Goal: Communication & Community: Answer question/provide support

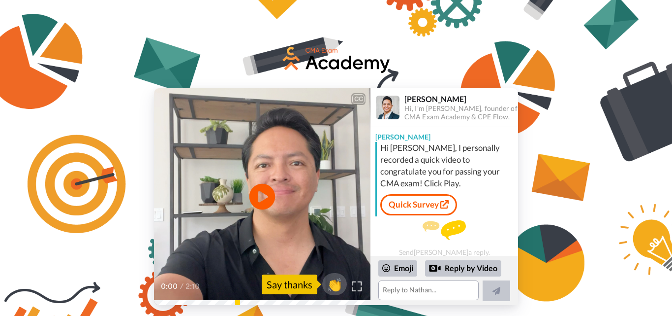
click at [266, 196] on icon "Play/Pause" at bounding box center [263, 196] width 26 height 47
click at [432, 287] on textarea at bounding box center [429, 290] width 100 height 20
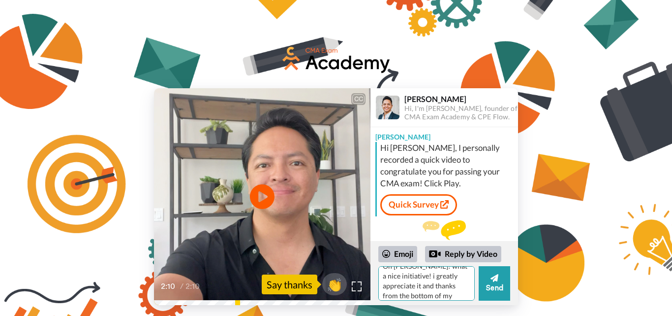
scroll to position [24, 0]
click at [436, 271] on textarea "Oh [PERSON_NAME]! what a nice initiative! i greatly appreciate it and thanks fr…" at bounding box center [427, 283] width 96 height 34
click at [429, 295] on textarea "Oh [PERSON_NAME]! what a nice initiative! i greatly appreciate it. Thank you fr…" at bounding box center [427, 283] width 96 height 34
type textarea "Oh [PERSON_NAME]! what a nice initiative! i greatly appreciate it. Thank you fr…"
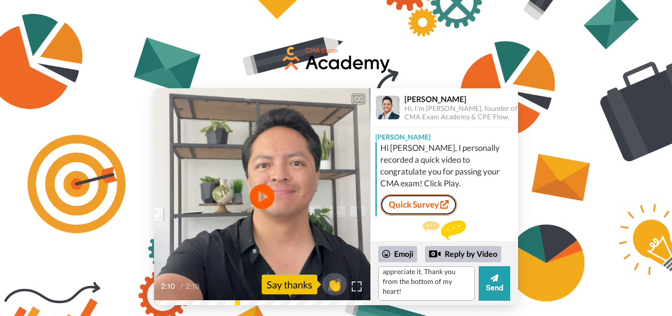
click at [422, 194] on link "Quick Survey" at bounding box center [418, 204] width 77 height 21
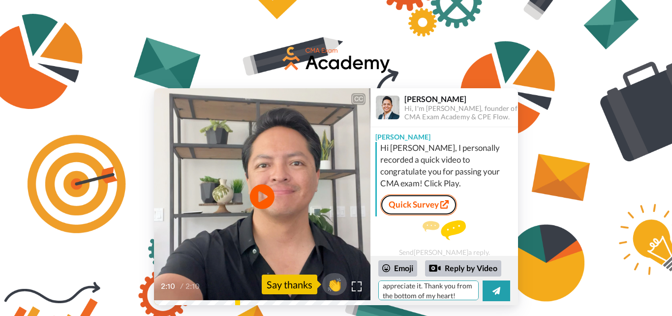
scroll to position [38, 0]
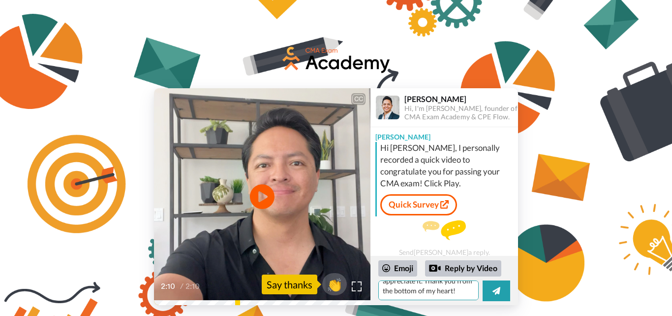
click at [430, 291] on textarea "Oh [PERSON_NAME]! what a nice initiative! i greatly appreciate it. Thank you fr…" at bounding box center [429, 290] width 100 height 20
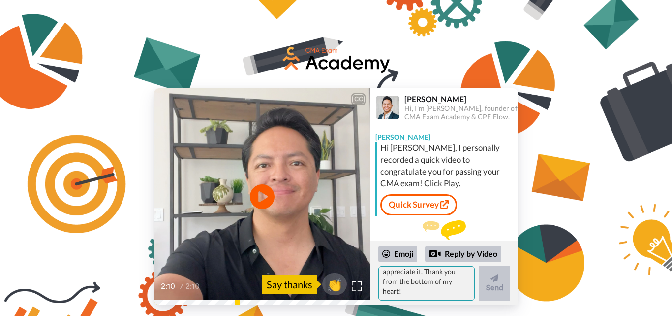
scroll to position [0, 0]
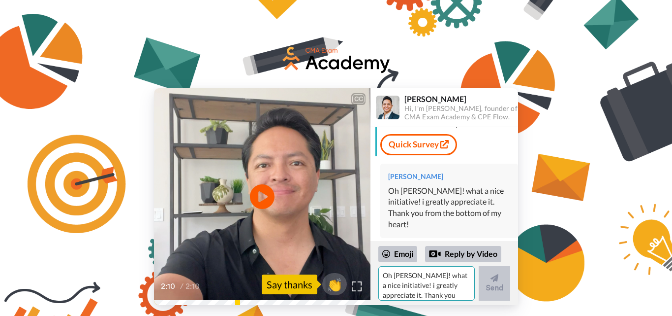
click at [424, 281] on textarea "Oh [PERSON_NAME]! what a nice initiative! i greatly appreciate it. Thank you fr…" at bounding box center [427, 283] width 96 height 34
click at [453, 296] on textarea "If you dont mind, i will complete the survey once i complete my CMA so i can at…" at bounding box center [427, 283] width 96 height 34
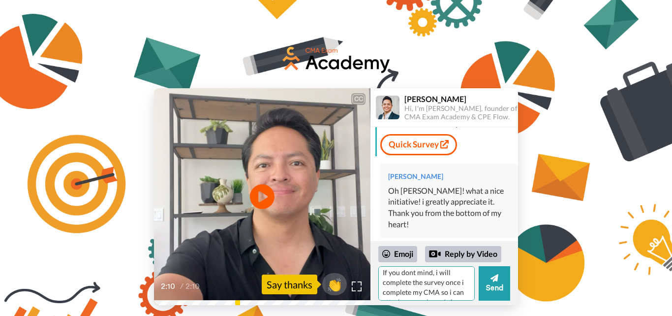
scroll to position [0, 0]
drag, startPoint x: 453, startPoint y: 296, endPoint x: 435, endPoint y: 280, distance: 24.1
click at [435, 280] on textarea "If you dont mind, i will complete the survey once i complete my CMA so i can at…" at bounding box center [427, 283] width 96 height 34
paste textarea "I’ll complete the survey after finishing my CMA, so I can include my results an…"
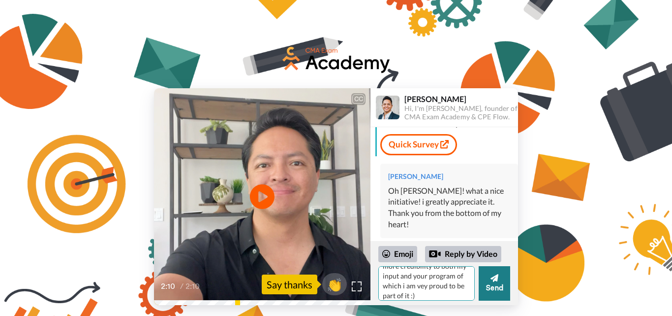
type textarea "If you dont mind, I’ll complete the survey after finishing my CMA, so I can inc…"
click at [484, 281] on button "Send" at bounding box center [495, 283] width 32 height 34
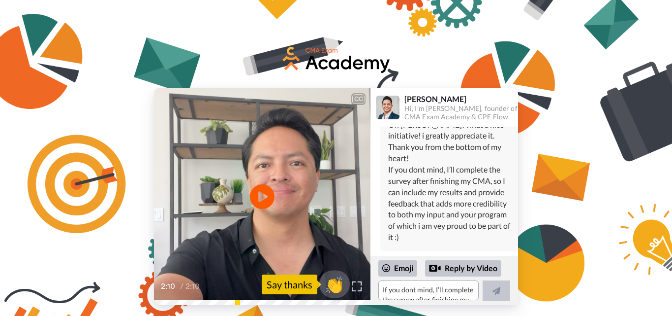
scroll to position [114, 0]
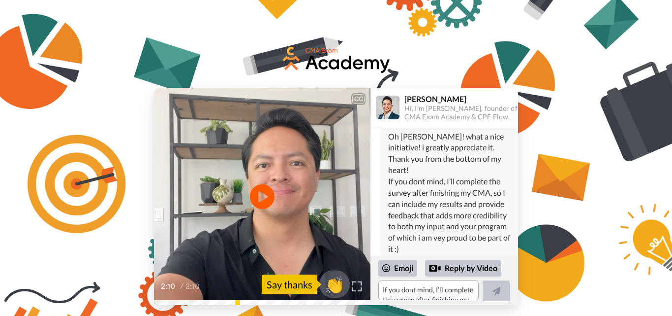
click at [337, 282] on span "👏" at bounding box center [334, 284] width 31 height 20
